Goal: Task Accomplishment & Management: Use online tool/utility

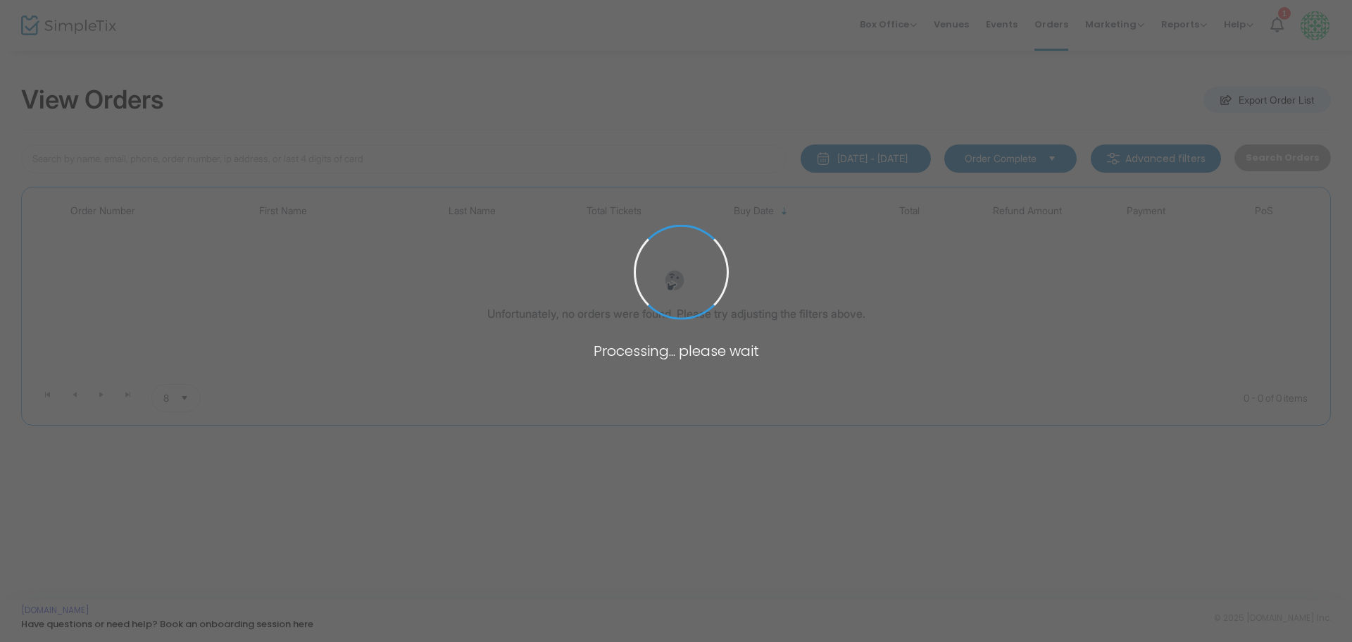
type input "shank"
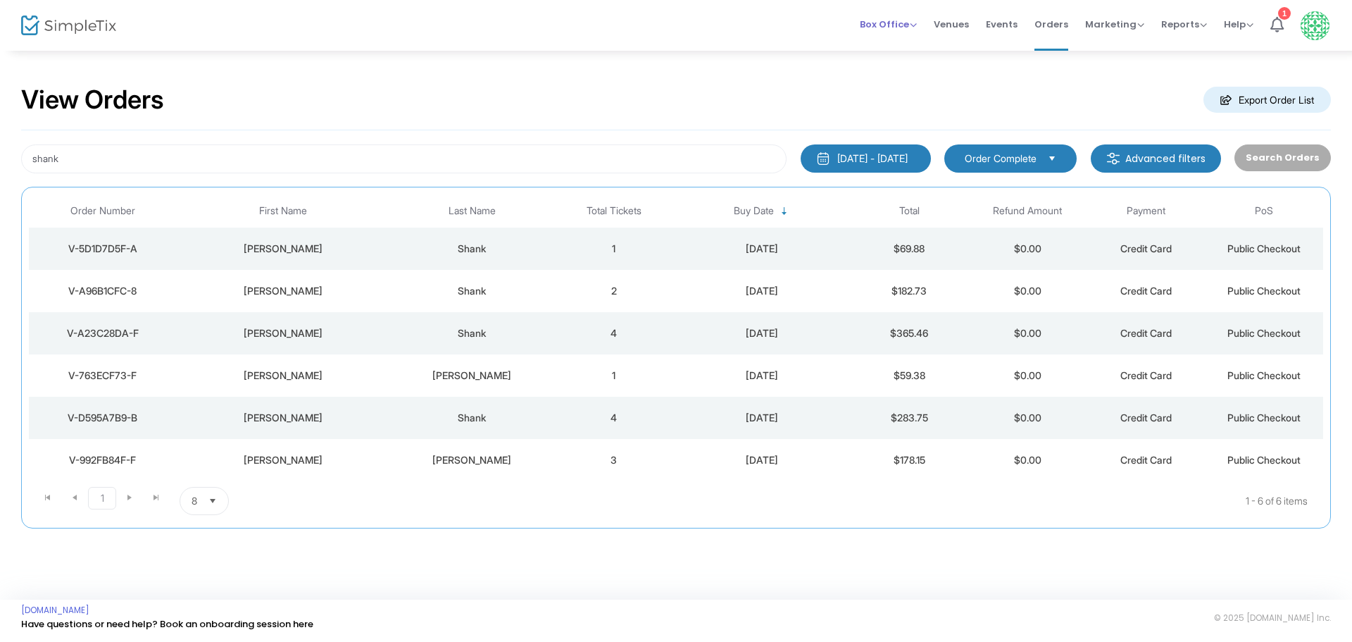
click at [890, 23] on span "Box Office" at bounding box center [888, 24] width 57 height 13
click at [884, 46] on li "Sell Tickets" at bounding box center [910, 47] width 101 height 27
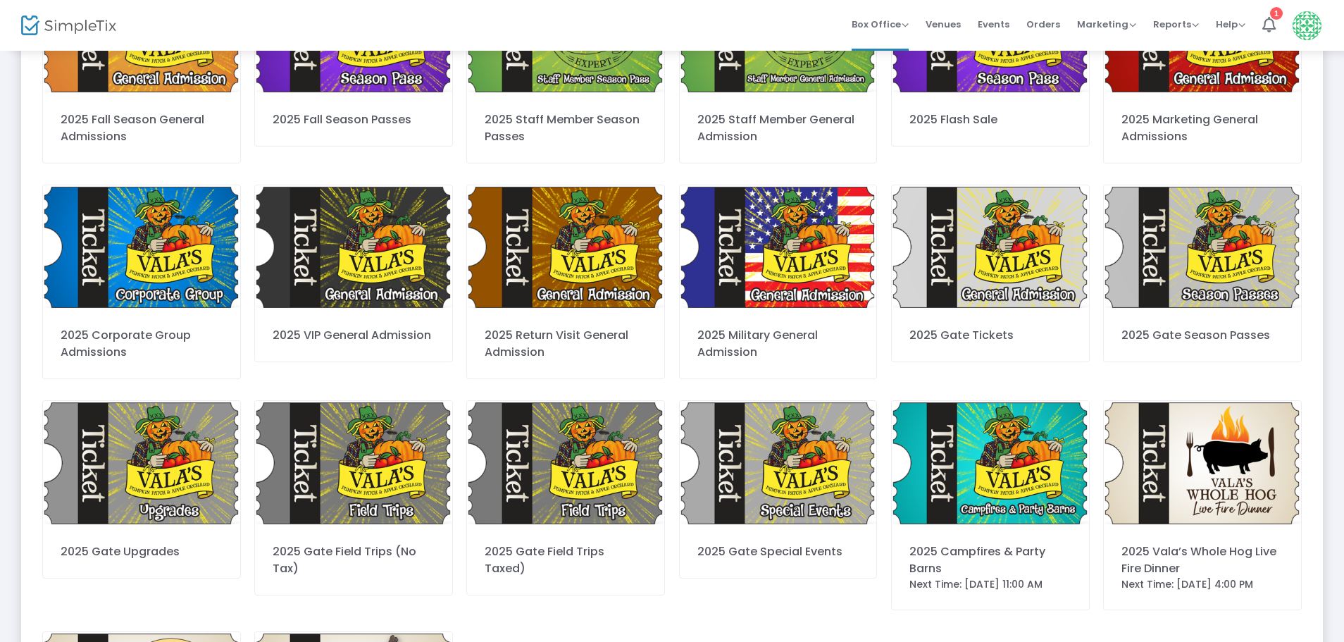
scroll to position [209, 0]
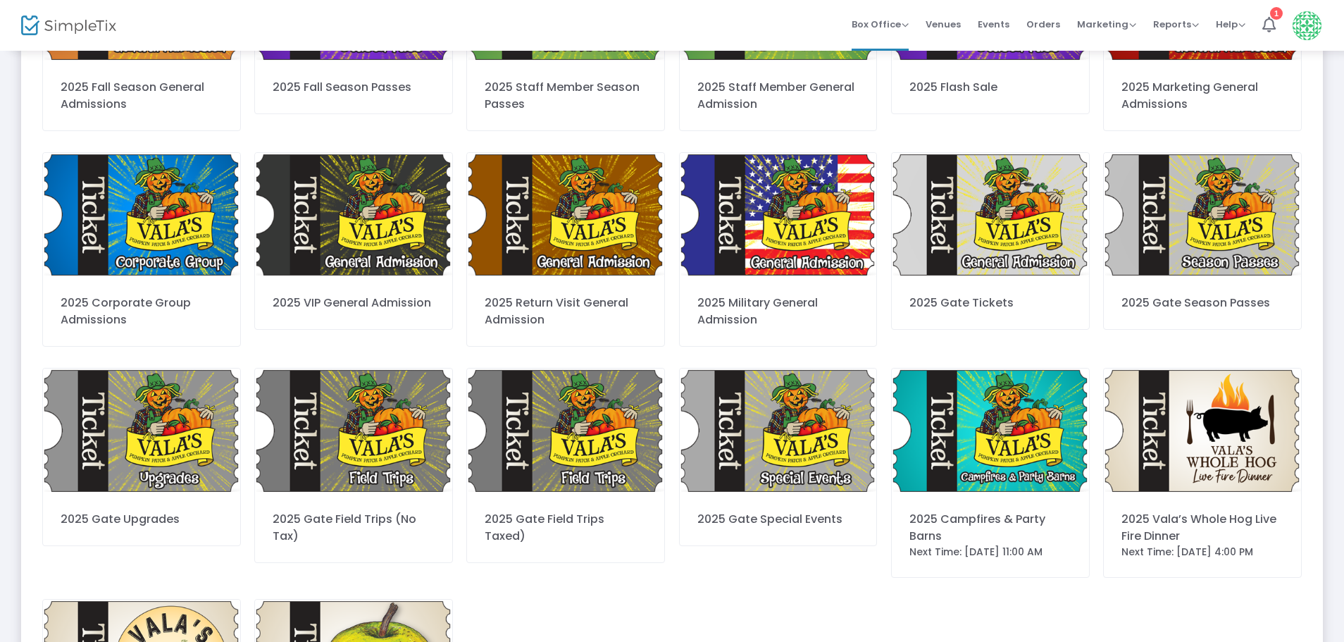
click at [956, 411] on img at bounding box center [990, 430] width 197 height 125
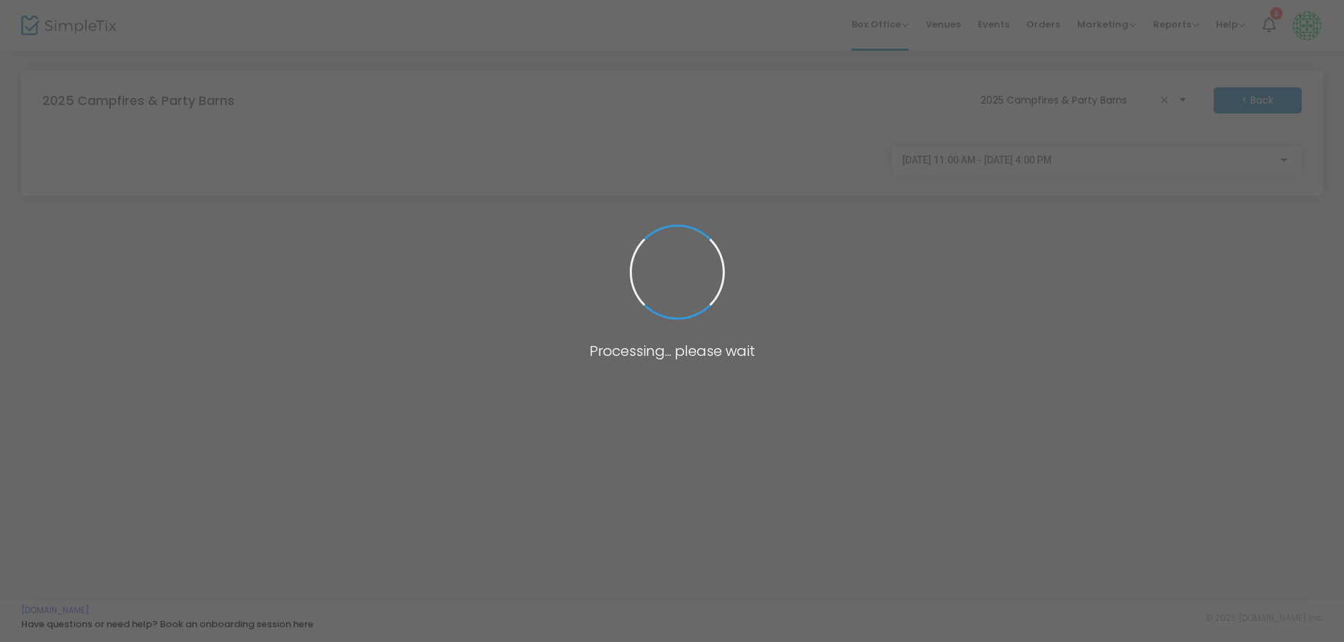
scroll to position [0, 0]
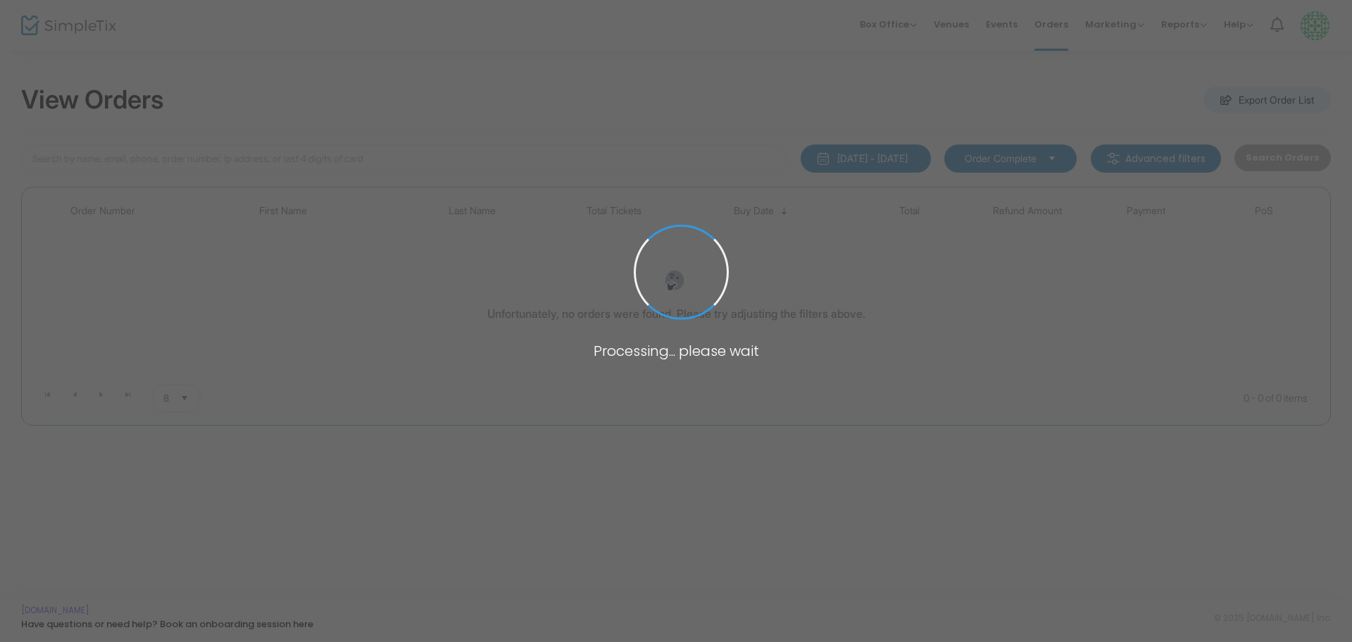
type input "hersk"
